Goal: Transaction & Acquisition: Purchase product/service

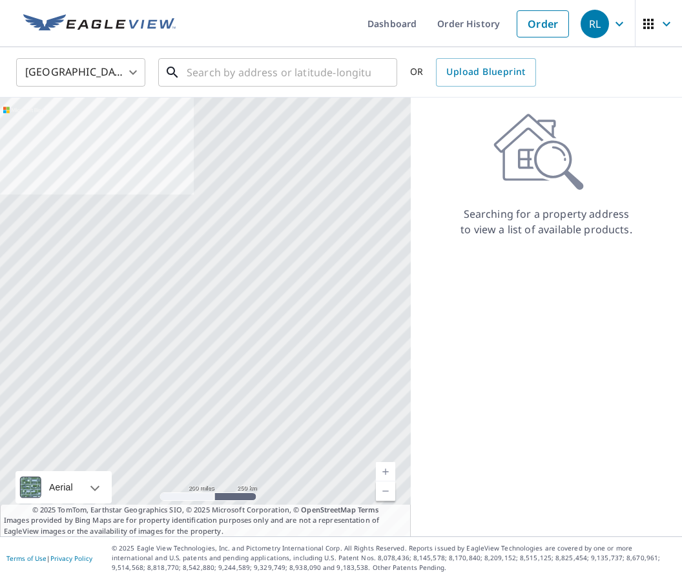
click at [195, 72] on input "text" at bounding box center [279, 72] width 184 height 36
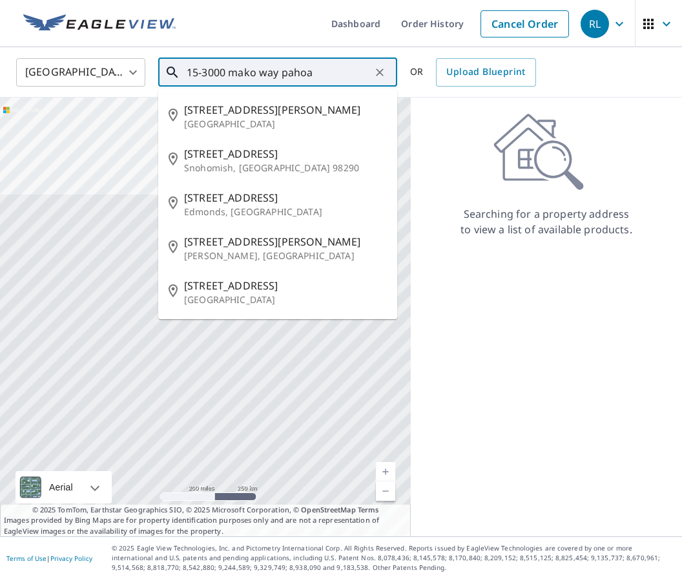
click at [227, 128] on p "[GEOGRAPHIC_DATA]" at bounding box center [285, 124] width 203 height 13
type input "[STREET_ADDRESS][PERSON_NAME]"
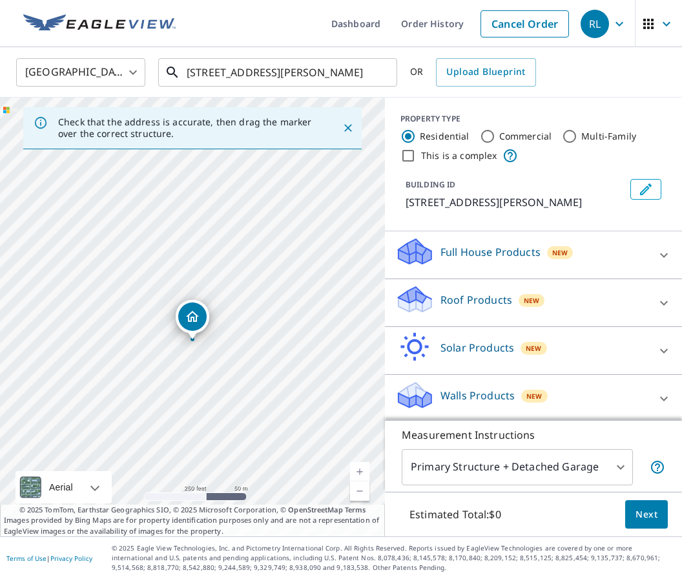
click at [341, 72] on input "[STREET_ADDRESS][PERSON_NAME]" at bounding box center [279, 72] width 184 height 36
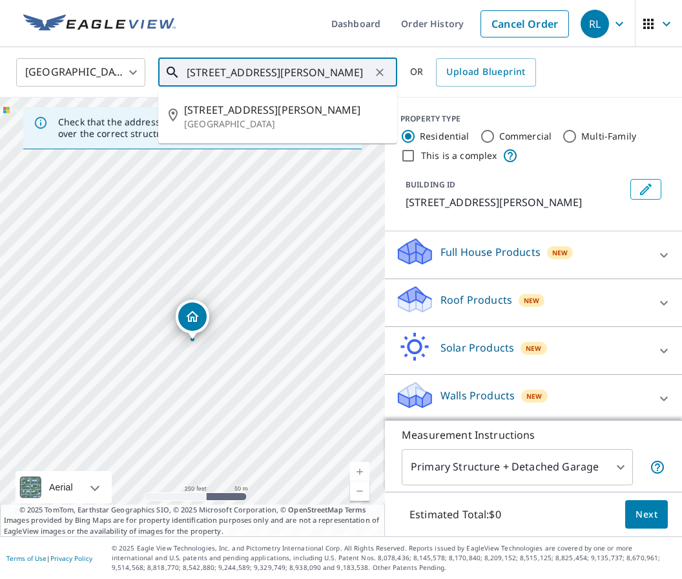
click at [379, 67] on icon "Clear" at bounding box center [379, 72] width 13 height 13
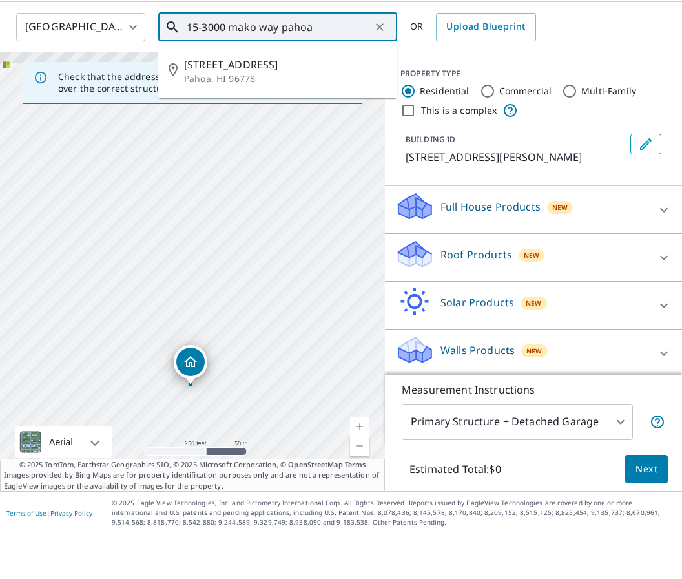
scroll to position [50, 0]
click at [223, 118] on p "Pahoa, HI 96778" at bounding box center [285, 124] width 203 height 13
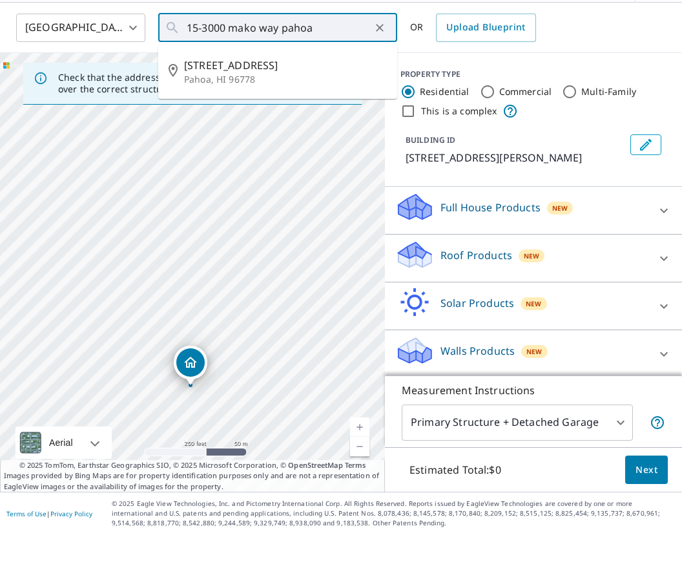
type input "[STREET_ADDRESS]"
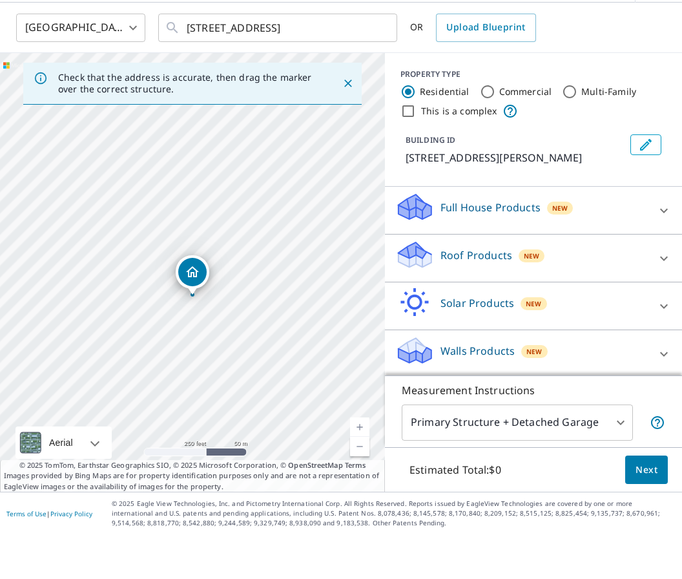
scroll to position [50, 0]
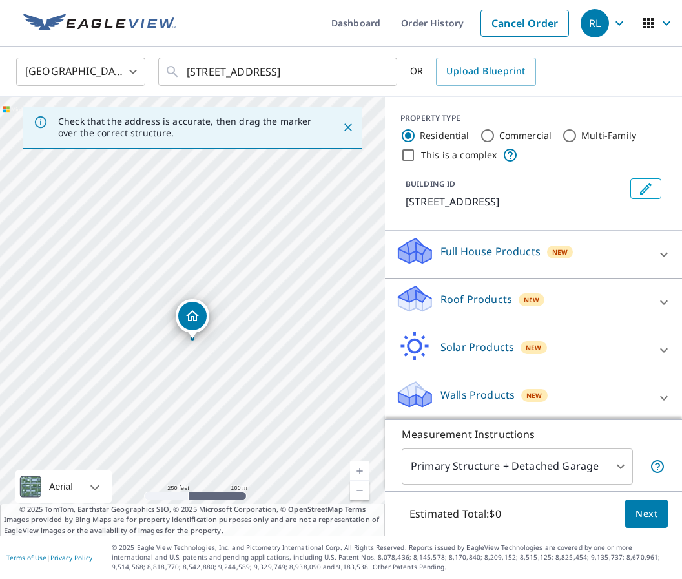
click at [558, 284] on div "Roof Products New" at bounding box center [521, 302] width 253 height 37
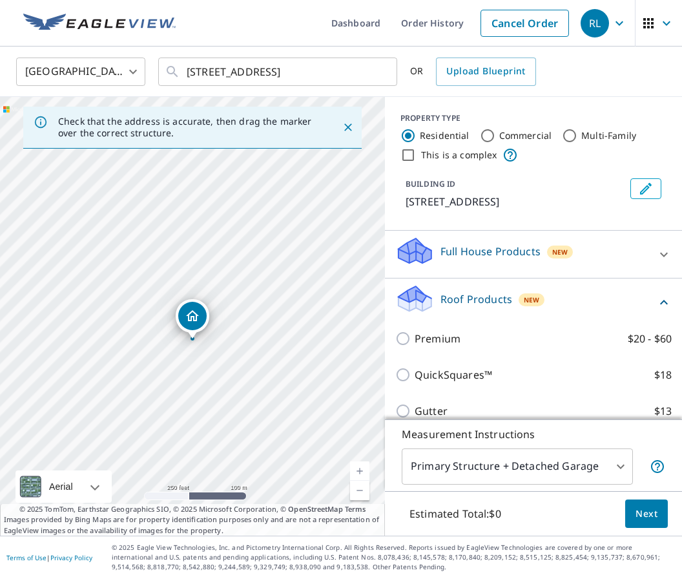
click at [412, 331] on input "Premium $20 - $60" at bounding box center [404, 339] width 19 height 16
checkbox input "true"
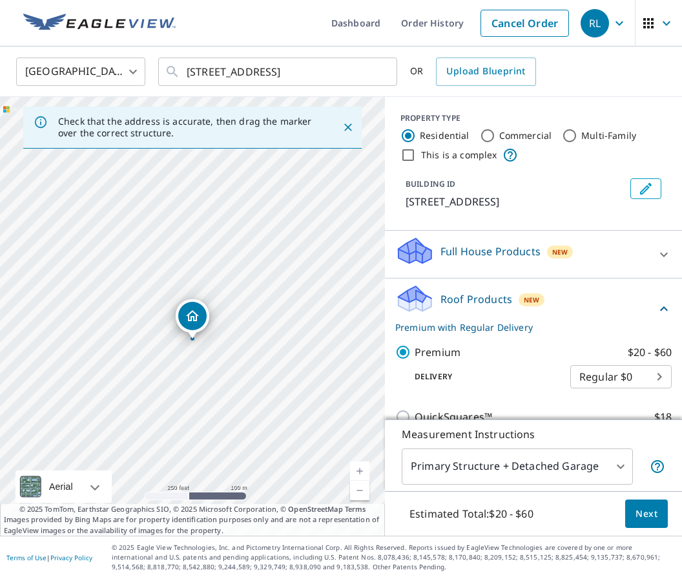
click at [620, 336] on body "RL RL Dashboard Order History Cancel Order RL [GEOGRAPHIC_DATA] [GEOGRAPHIC_DAT…" at bounding box center [341, 289] width 682 height 579
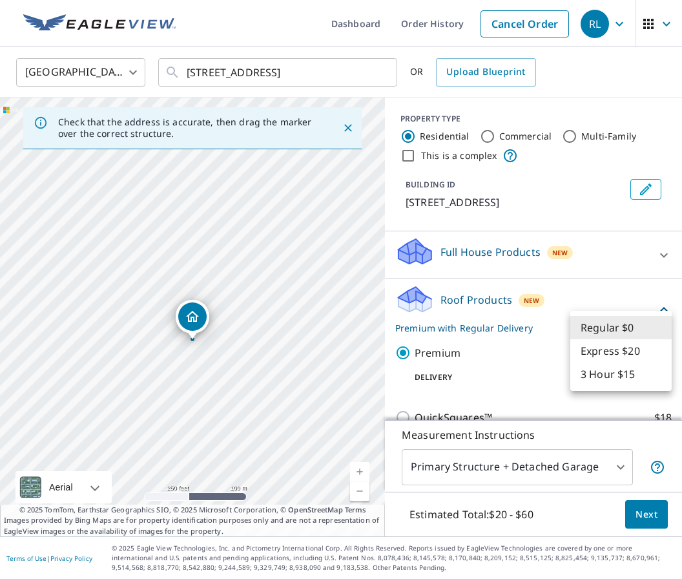
click at [610, 381] on li "3 Hour $15" at bounding box center [621, 373] width 101 height 23
type input "7"
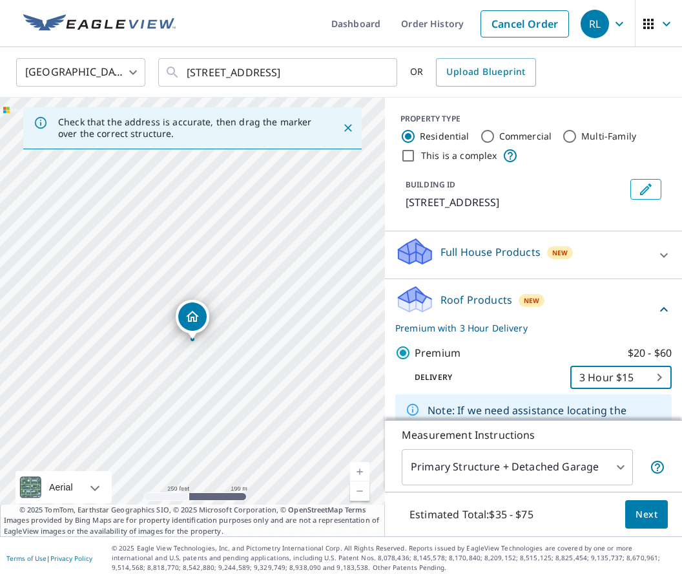
click at [647, 512] on span "Next" at bounding box center [647, 515] width 22 height 16
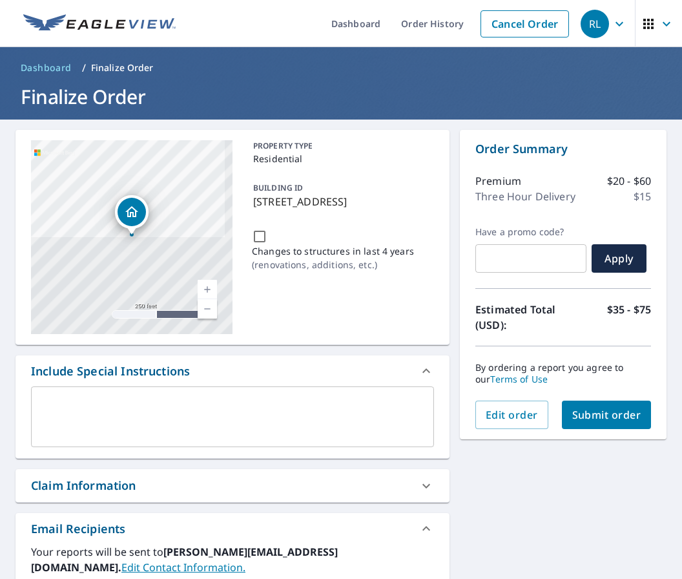
click at [604, 408] on span "Submit order" at bounding box center [606, 415] width 69 height 14
checkbox input "true"
